Goal: Task Accomplishment & Management: Use online tool/utility

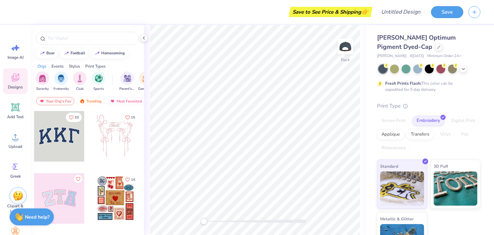
click at [61, 141] on div at bounding box center [59, 136] width 50 height 50
click at [385, 35] on span "[PERSON_NAME] Optimum Pigment Dyed-Cap" at bounding box center [416, 41] width 79 height 17
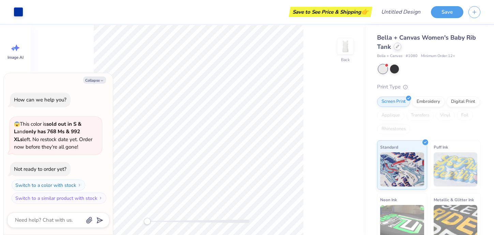
click at [396, 46] on icon at bounding box center [397, 46] width 3 height 3
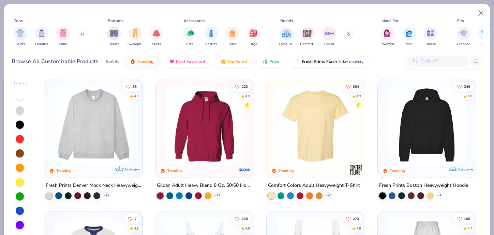
type textarea "x"
click at [426, 62] on input "text" at bounding box center [437, 61] width 52 height 8
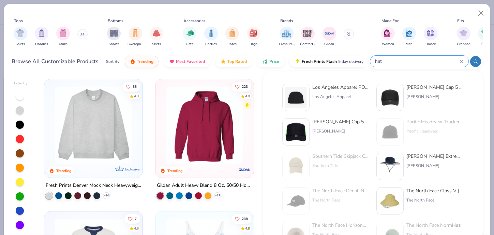
click at [389, 59] on input "hat" at bounding box center [416, 61] width 85 height 8
click at [375, 62] on input "hat" at bounding box center [416, 61] width 85 height 8
type input "h"
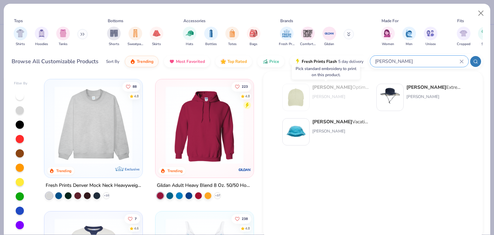
type input "[PERSON_NAME]"
click at [305, 97] on img at bounding box center [295, 97] width 21 height 21
click at [349, 17] on div "Tops Shirts Hoodies Tanks Bottoms Shorts Sweatpants Skirts Accessories Hats Bot…" at bounding box center [247, 33] width 471 height 36
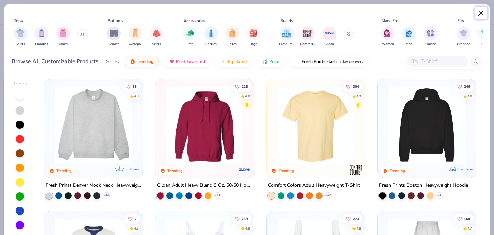
click at [482, 14] on button "Close" at bounding box center [480, 13] width 13 height 13
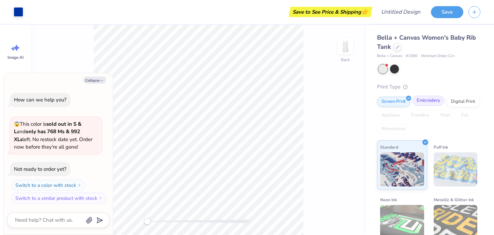
click at [425, 102] on div "Embroidery" at bounding box center [428, 100] width 32 height 10
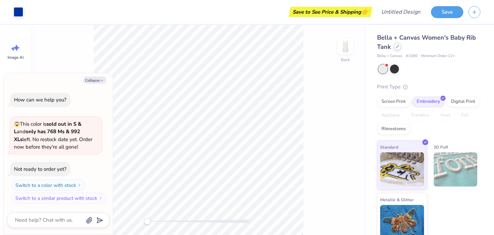
click at [398, 45] on icon at bounding box center [397, 46] width 3 height 3
type textarea "x"
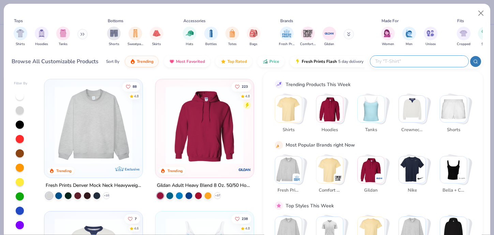
click at [416, 64] on input "text" at bounding box center [418, 61] width 89 height 8
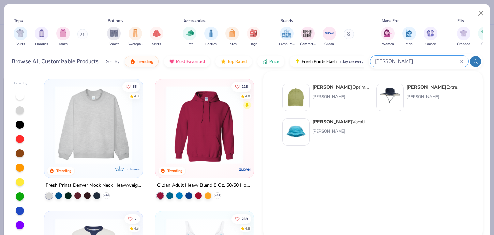
type input "[PERSON_NAME]"
click at [298, 96] on img at bounding box center [295, 97] width 21 height 21
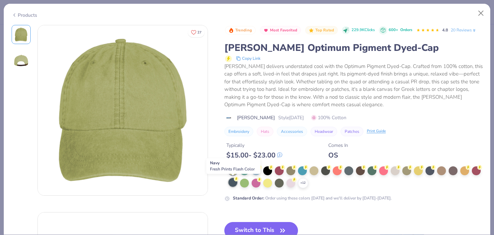
click at [232, 185] on div at bounding box center [232, 182] width 9 height 9
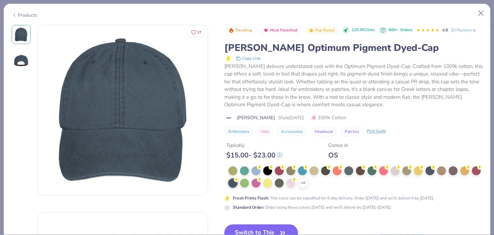
click at [252, 226] on button "Switch to This" at bounding box center [261, 232] width 74 height 17
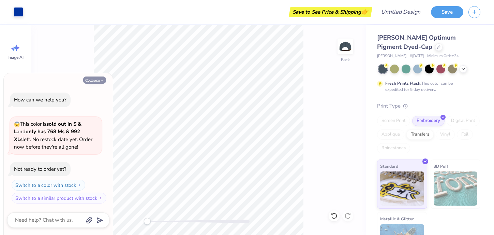
click at [102, 80] on icon "button" at bounding box center [102, 80] width 4 height 4
type textarea "x"
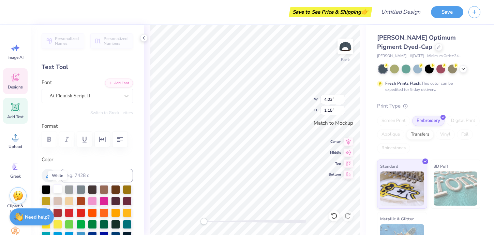
click at [56, 191] on div at bounding box center [57, 188] width 9 height 9
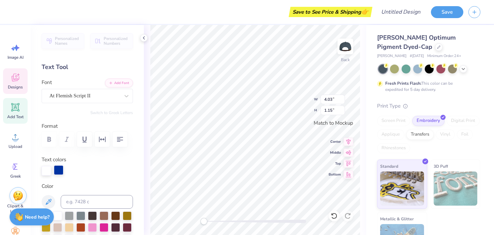
click at [59, 168] on div at bounding box center [59, 170] width 10 height 10
click at [57, 213] on div at bounding box center [57, 214] width 9 height 9
type input "4.72"
type input "1.54"
click at [61, 173] on div at bounding box center [59, 170] width 10 height 10
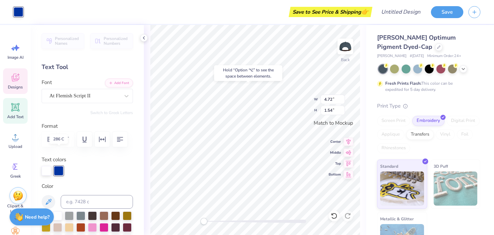
scroll to position [32, 0]
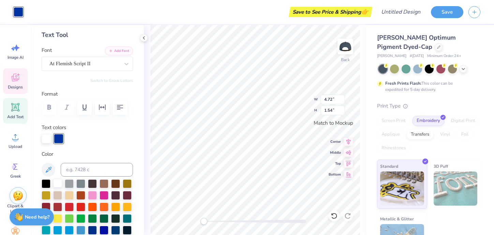
click at [56, 182] on div at bounding box center [57, 182] width 9 height 9
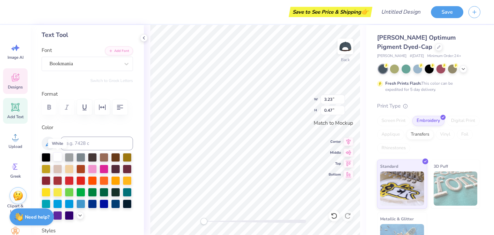
click at [58, 156] on div at bounding box center [57, 156] width 9 height 9
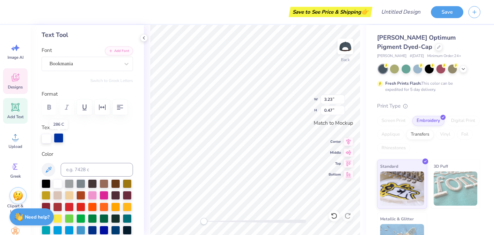
click at [63, 139] on div at bounding box center [59, 138] width 10 height 10
click at [58, 184] on div at bounding box center [57, 182] width 9 height 9
type input "4.72"
type input "1.54"
click at [62, 138] on div at bounding box center [59, 138] width 10 height 10
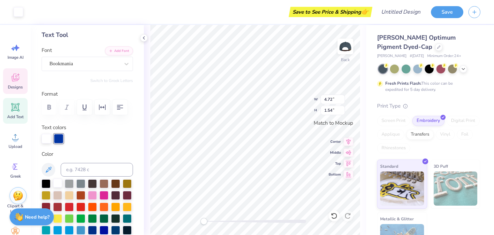
click at [59, 181] on div at bounding box center [57, 182] width 9 height 9
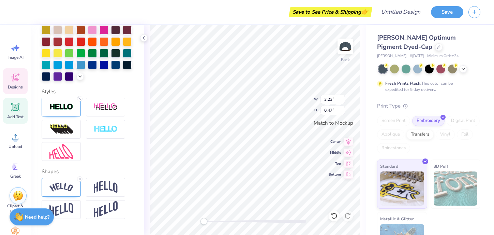
scroll to position [189, 0]
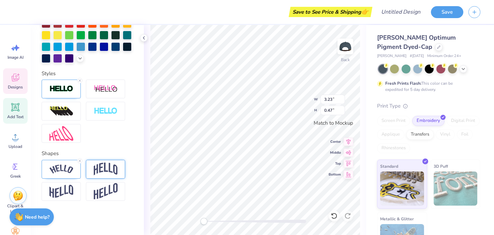
click at [106, 167] on img at bounding box center [106, 168] width 24 height 13
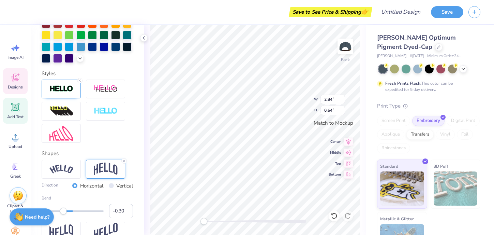
type input "2.84"
type input "0.64"
type input "0.71"
drag, startPoint x: 65, startPoint y: 211, endPoint x: 95, endPoint y: 209, distance: 29.4
click at [95, 209] on div "Accessibility label" at bounding box center [94, 210] width 7 height 7
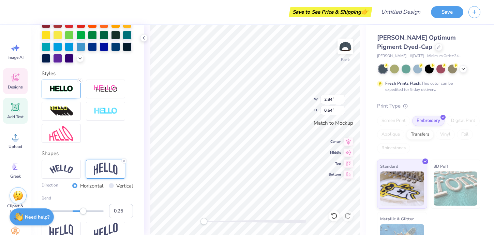
type input "0.24"
drag, startPoint x: 95, startPoint y: 209, endPoint x: 80, endPoint y: 208, distance: 14.7
click at [80, 208] on div "Accessibility label" at bounding box center [83, 210] width 7 height 7
type input "0.59"
type input "4.03"
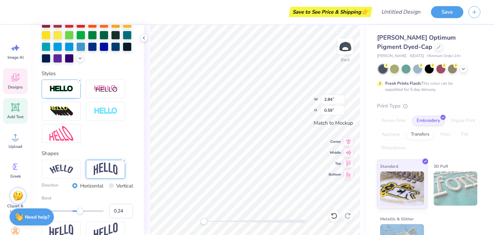
type input "1.15"
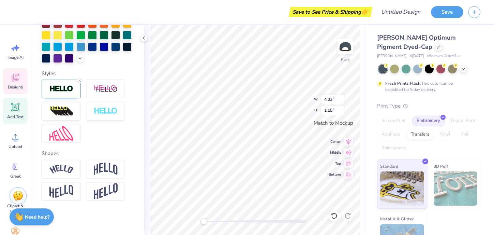
type input "4.72"
type input "1.54"
type input "3.23"
type input "0.47"
